Goal: Task Accomplishment & Management: Manage account settings

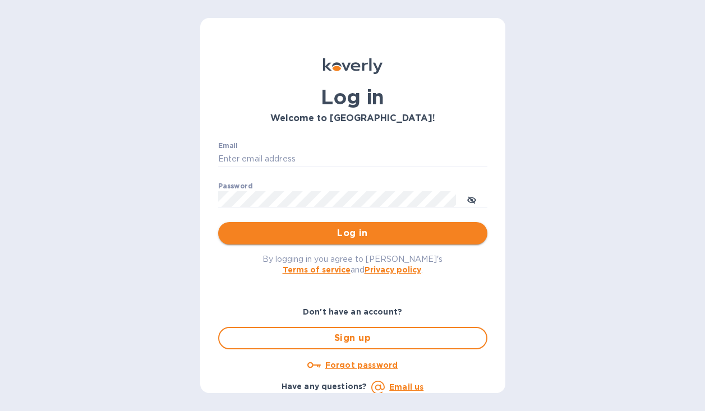
type input "[PERSON_NAME][EMAIL_ADDRESS][DOMAIN_NAME]"
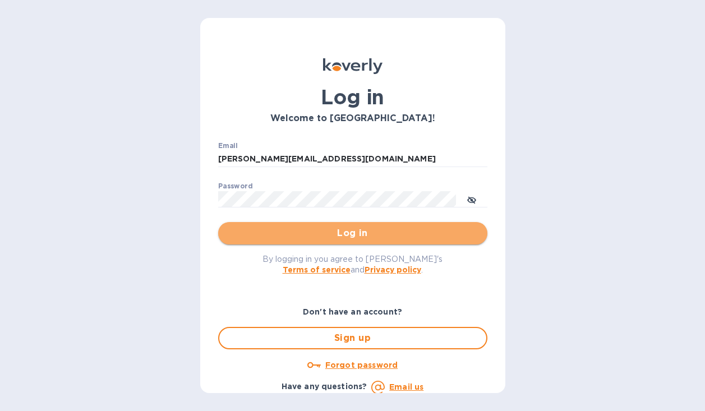
click at [359, 235] on span "Log in" at bounding box center [352, 233] width 251 height 13
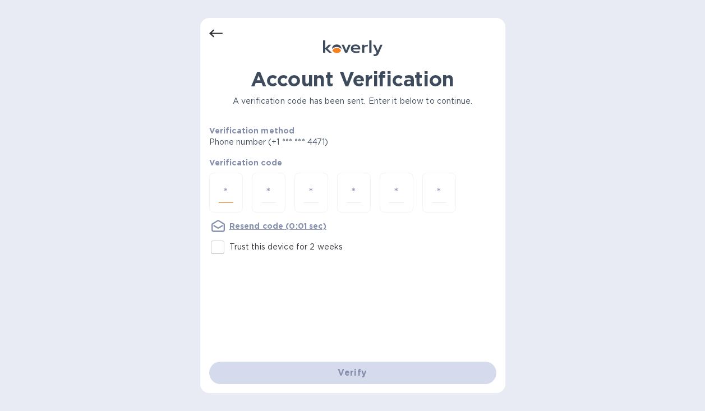
click at [229, 199] on input "number" at bounding box center [226, 192] width 15 height 21
type input "6"
type input "5"
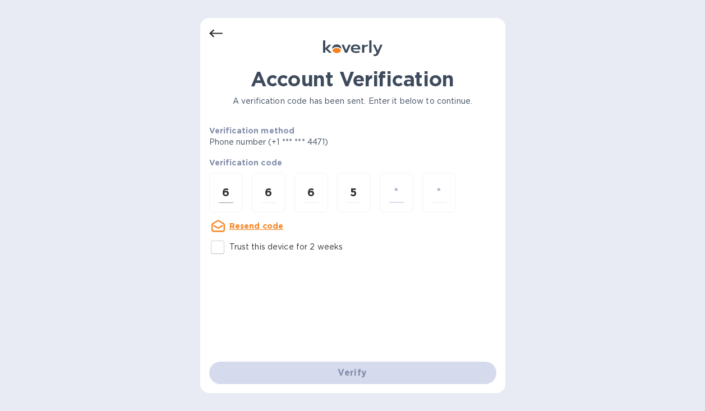
type input "2"
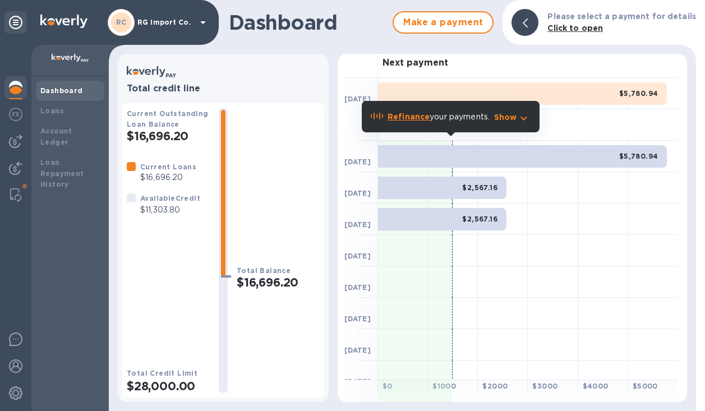
scroll to position [10, 0]
